Goal: Transaction & Acquisition: Purchase product/service

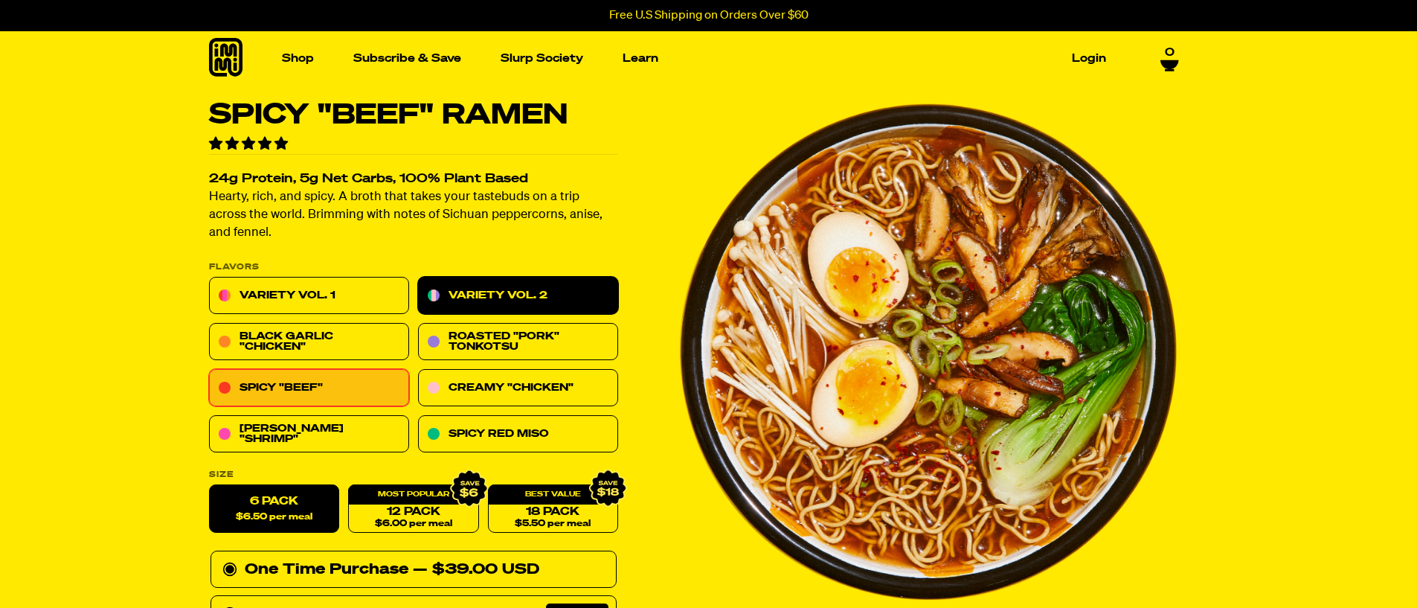
click at [522, 295] on link "Variety Vol. 2" at bounding box center [518, 295] width 200 height 37
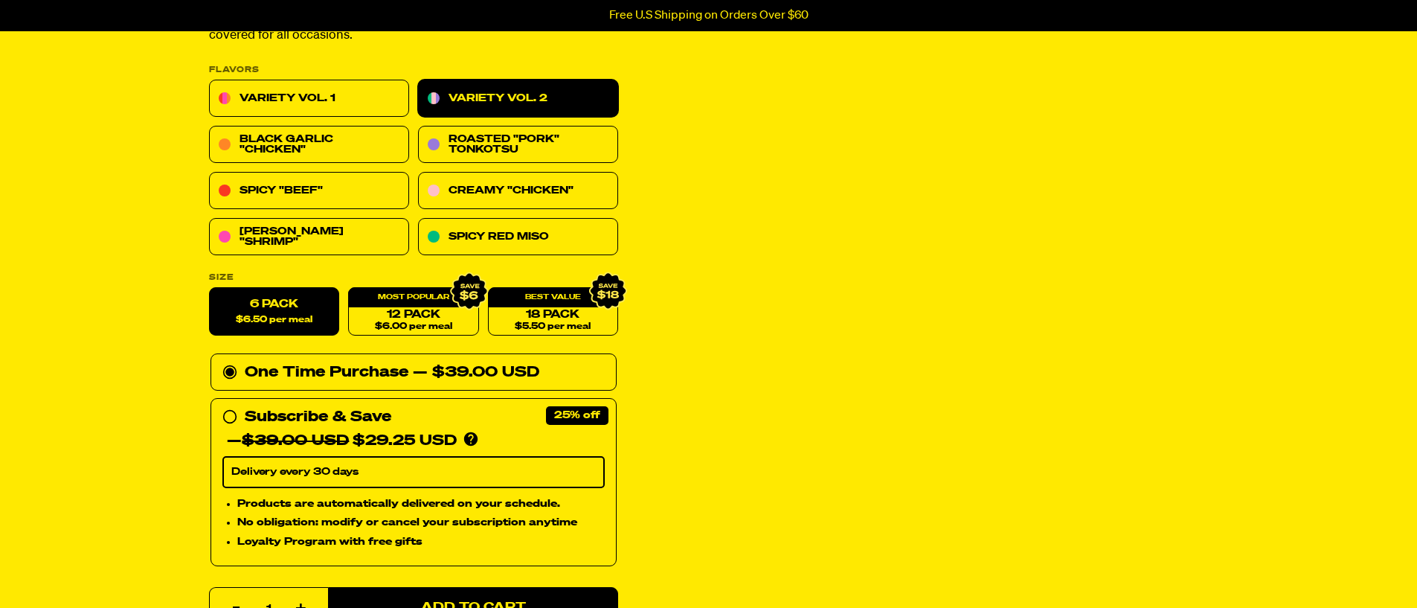
scroll to position [223, 0]
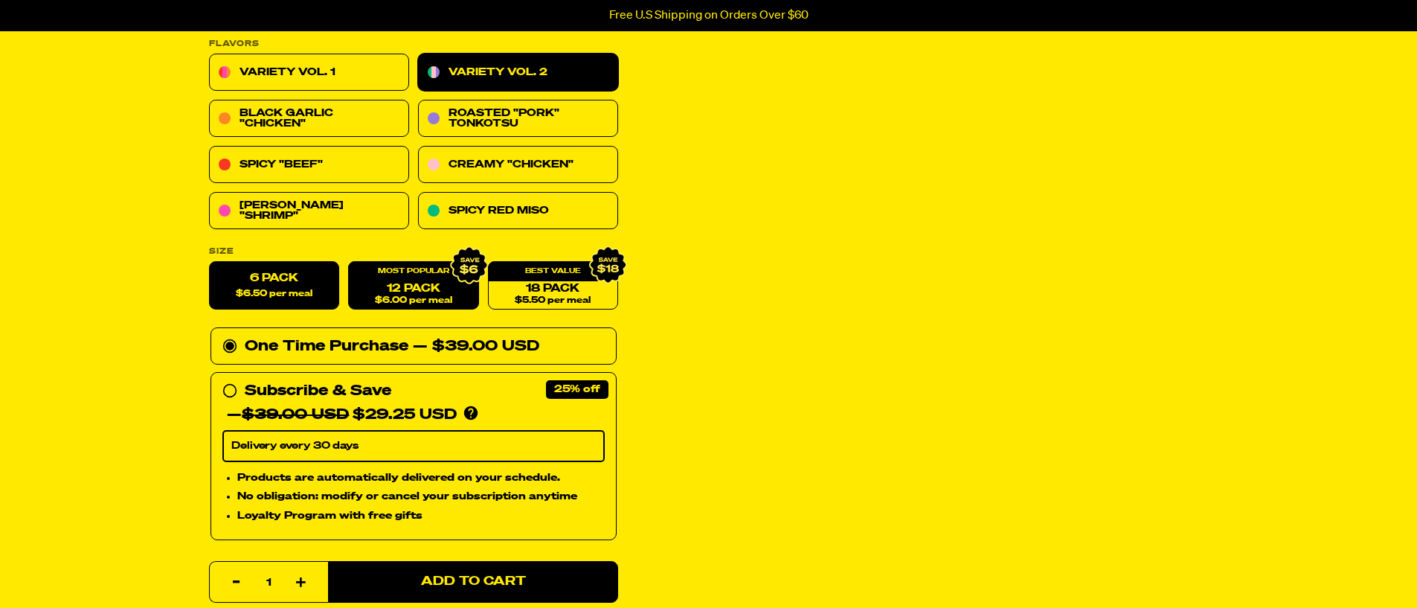
click at [452, 292] on link "12 Pack $6.00 per meal" at bounding box center [413, 286] width 130 height 48
radio input "false"
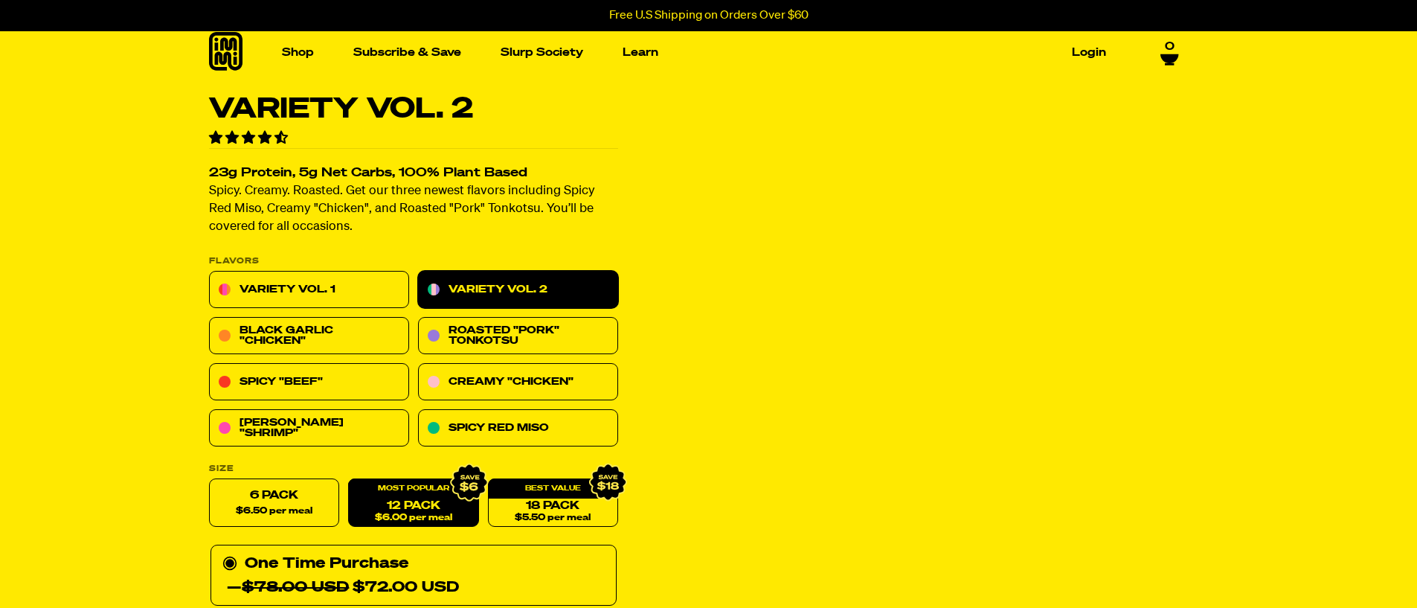
scroll to position [0, 0]
